Goal: Complete application form

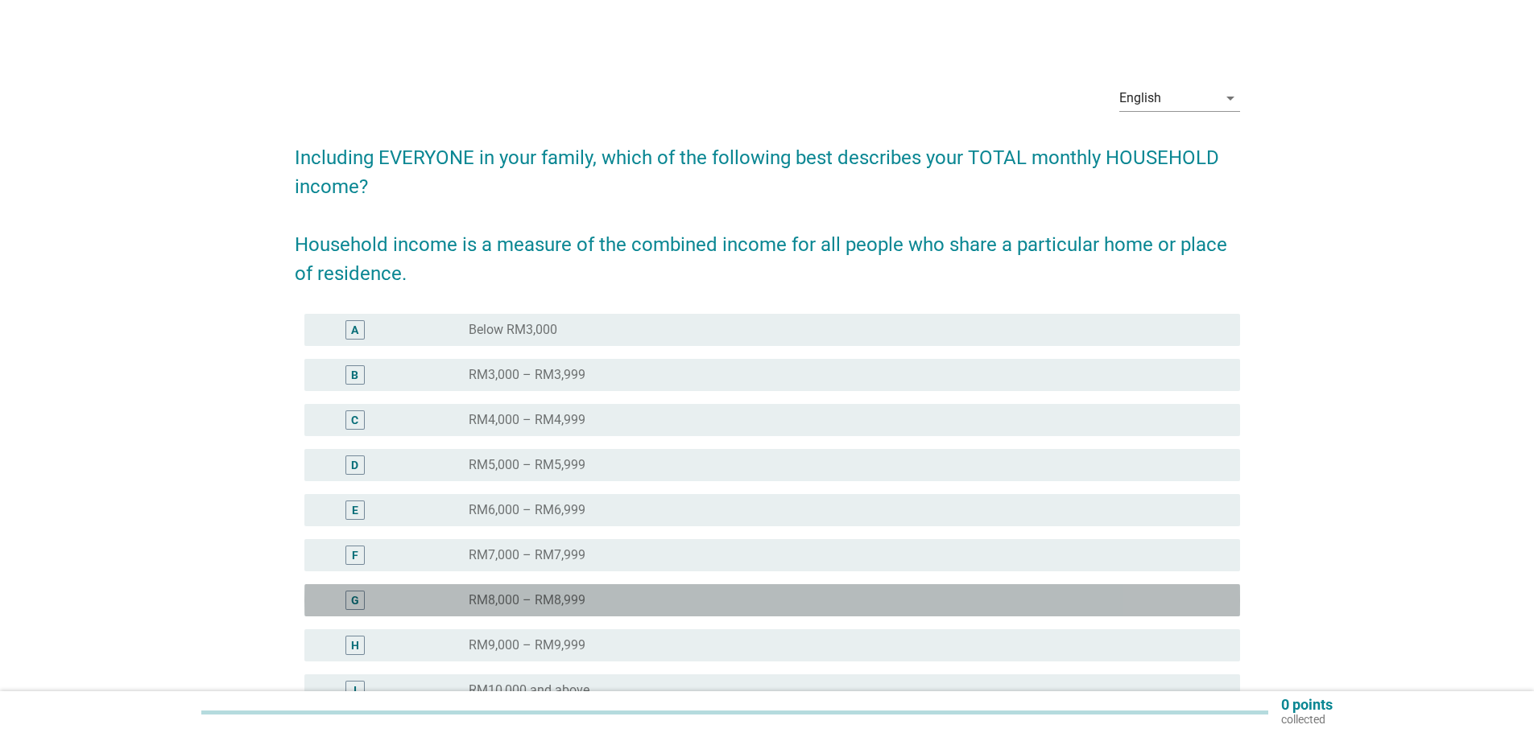
click at [564, 595] on label "RM8,000 – RM8,999" at bounding box center [527, 601] width 117 height 16
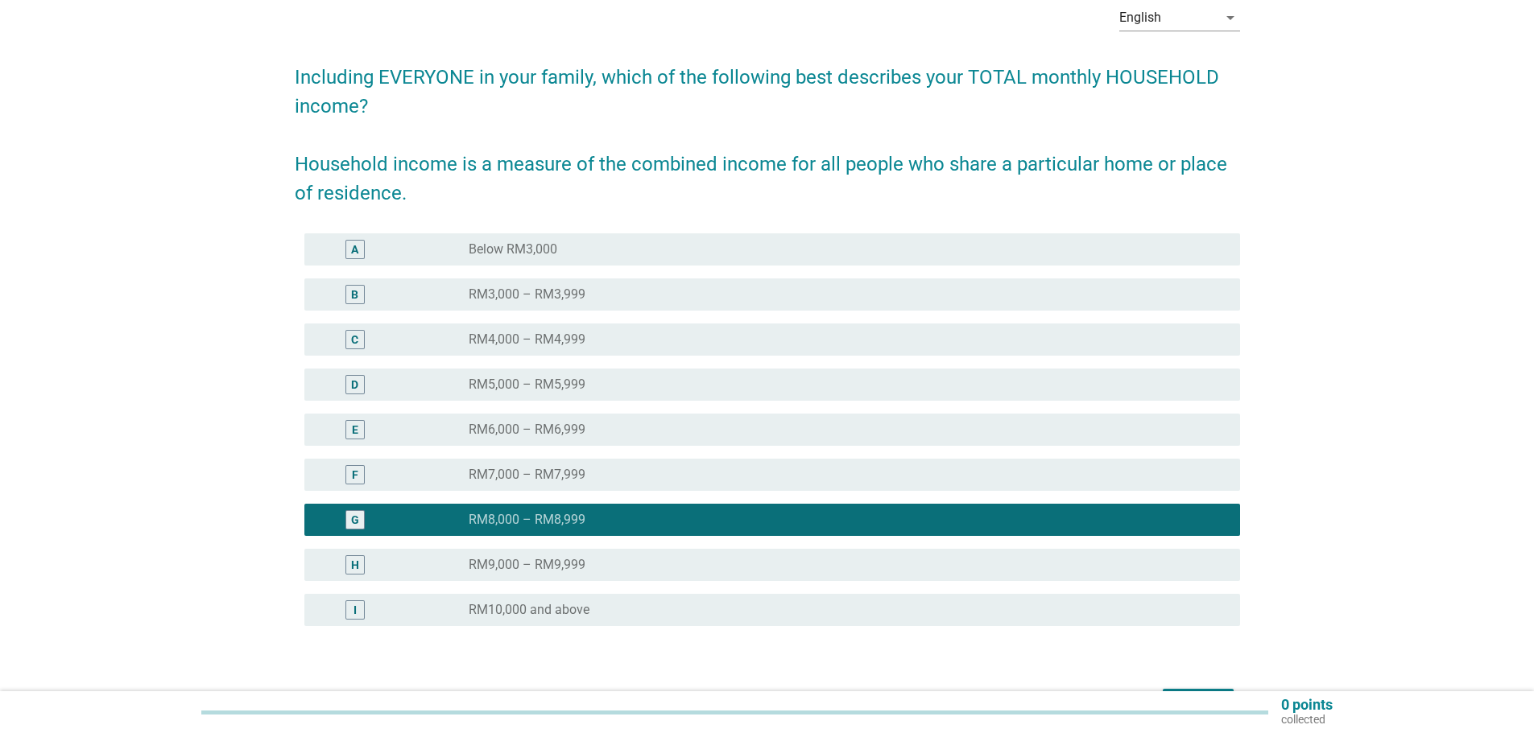
scroll to position [184, 0]
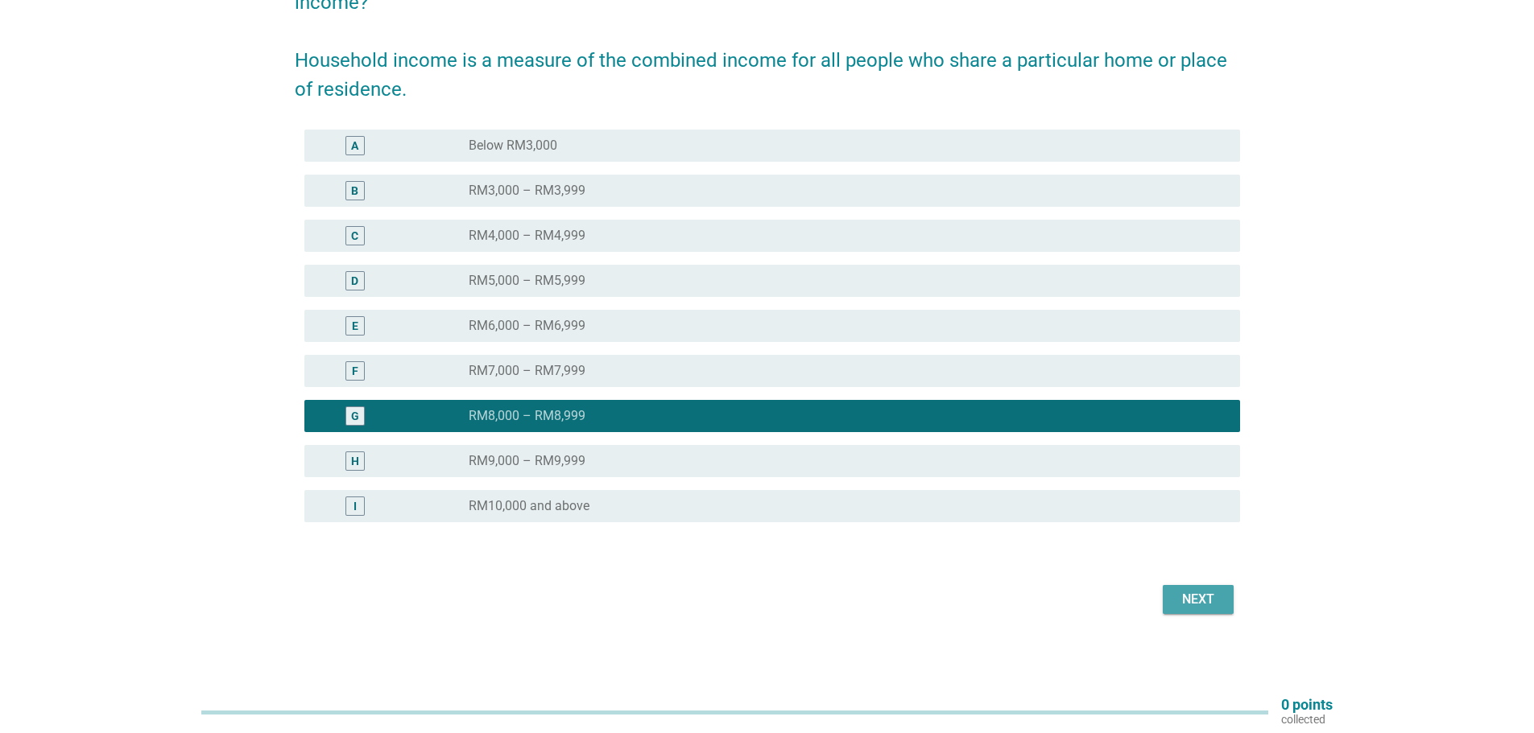
click at [1184, 597] on div "Next" at bounding box center [1197, 599] width 45 height 19
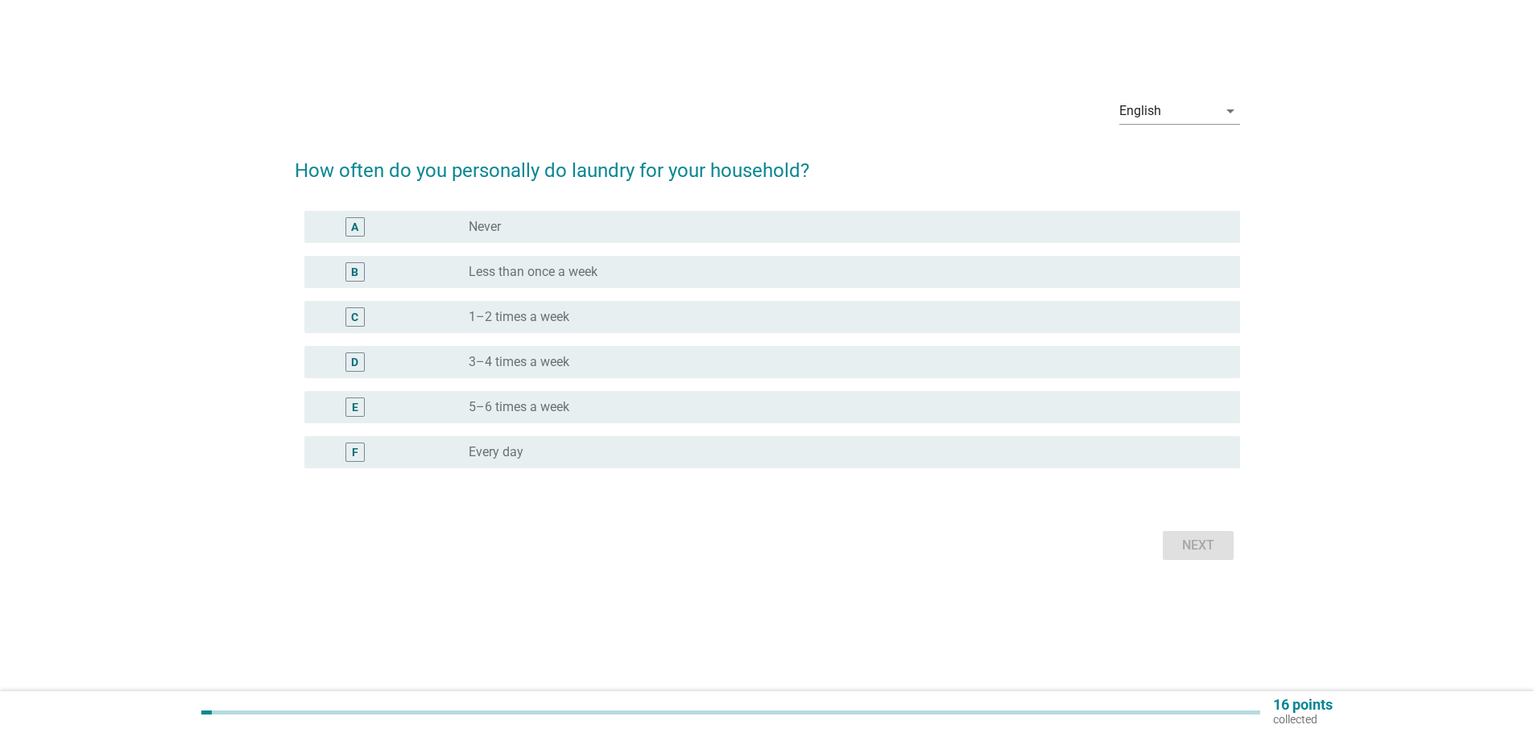
scroll to position [0, 0]
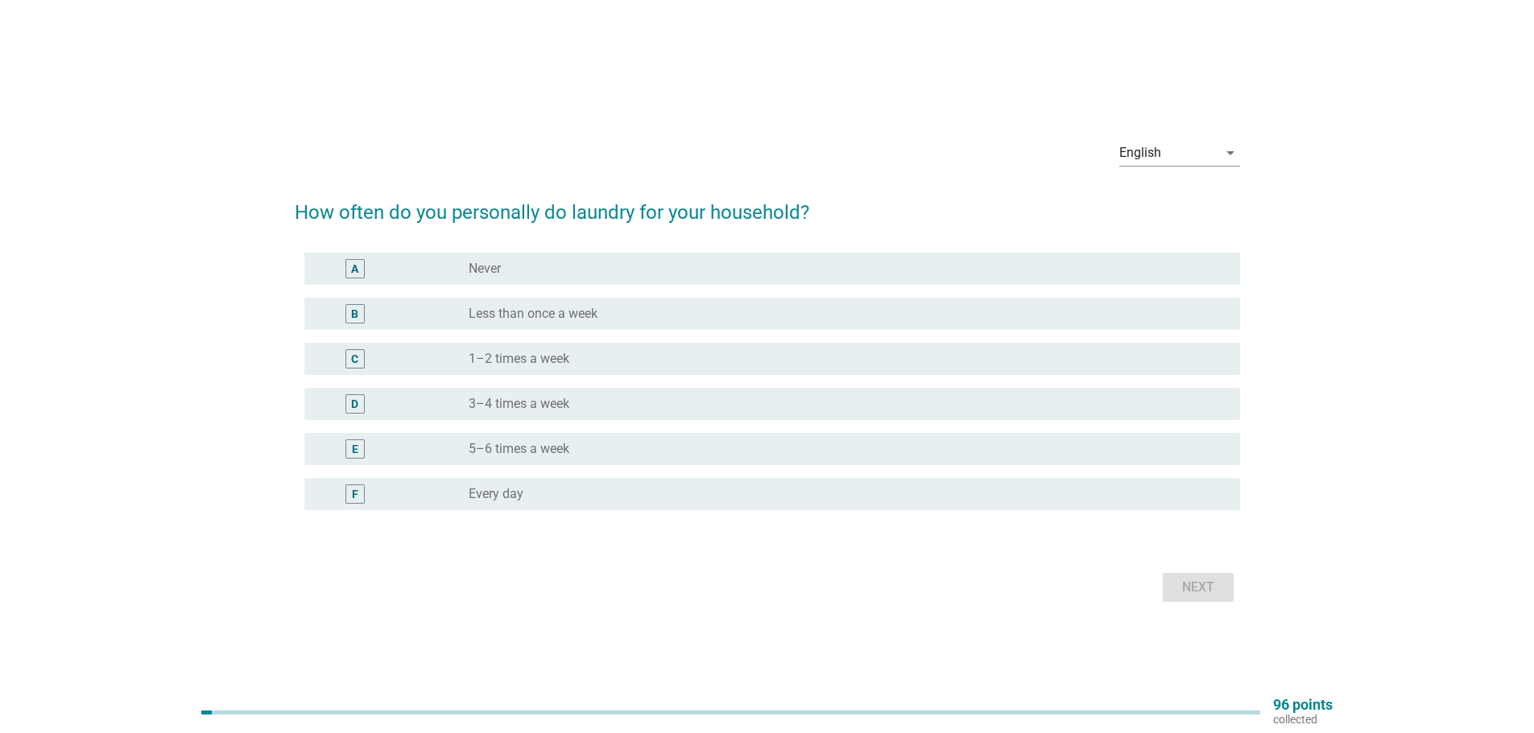
click at [533, 389] on div "D radio_button_unchecked 3–4 times a week" at bounding box center [771, 404] width 935 height 32
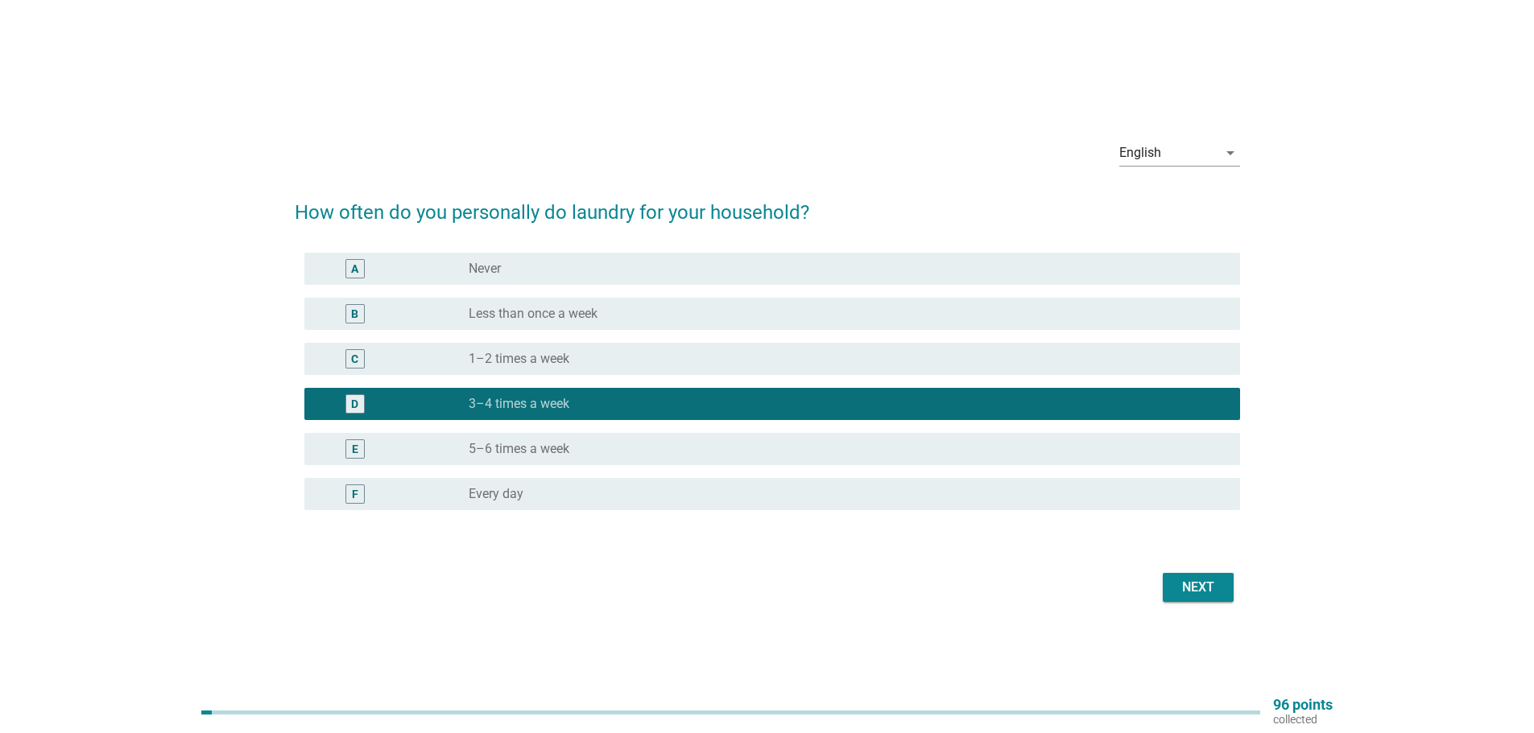
click at [1181, 588] on div "Next" at bounding box center [1197, 587] width 45 height 19
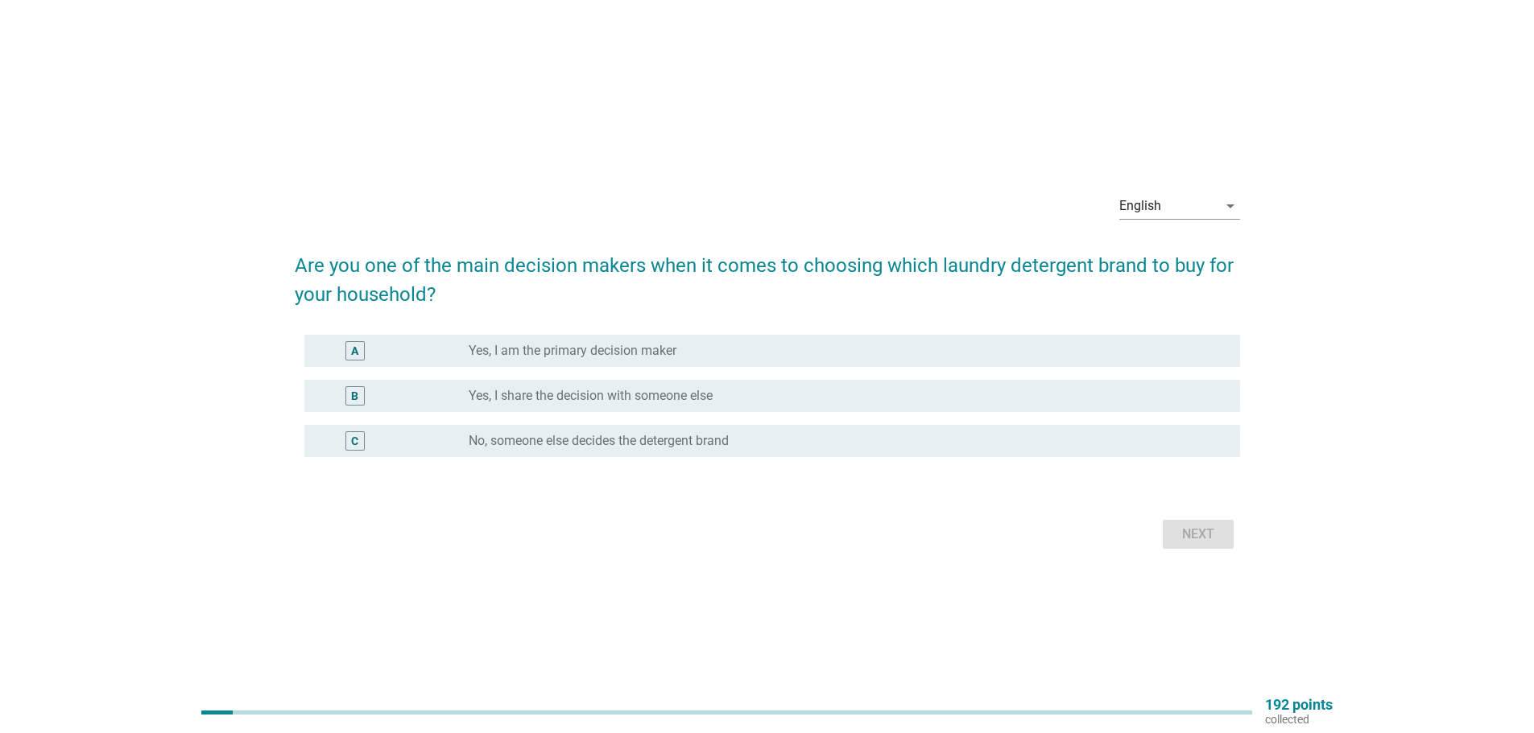
click at [627, 444] on label "No, someone else decides the detergent brand" at bounding box center [599, 441] width 260 height 16
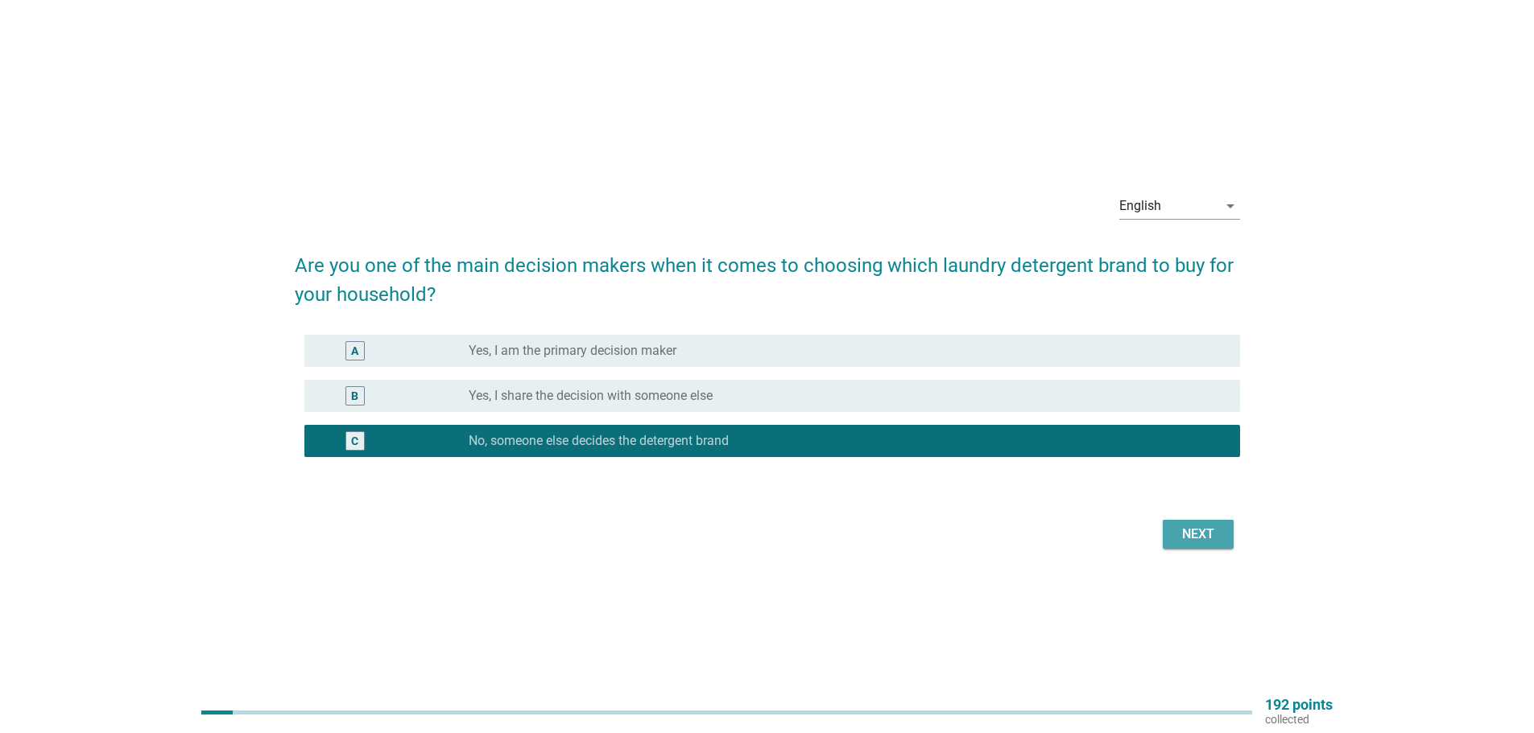
click at [1208, 532] on div "Next" at bounding box center [1197, 534] width 45 height 19
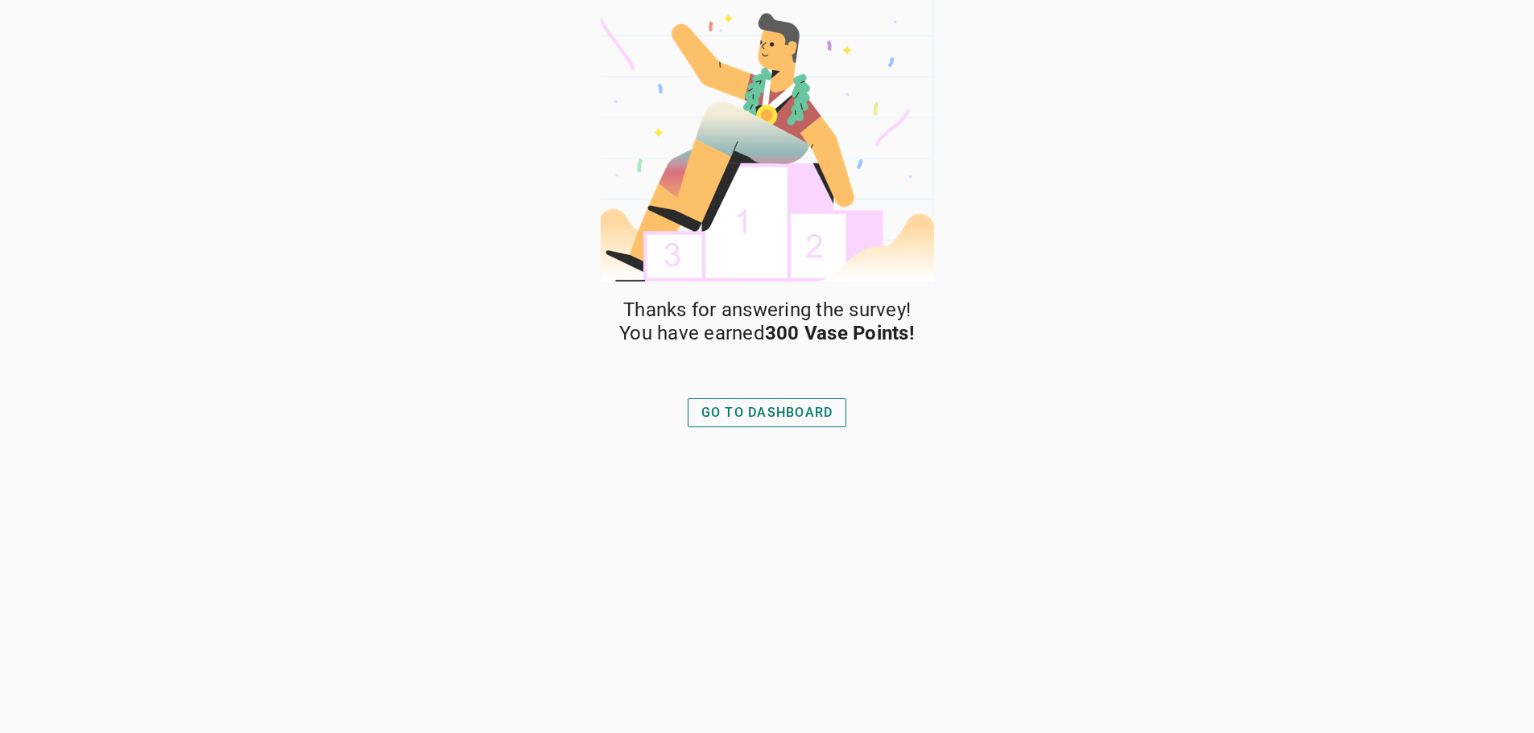
click at [774, 415] on div "GO TO DASHBOARD" at bounding box center [767, 412] width 132 height 19
